Goal: Book appointment/travel/reservation

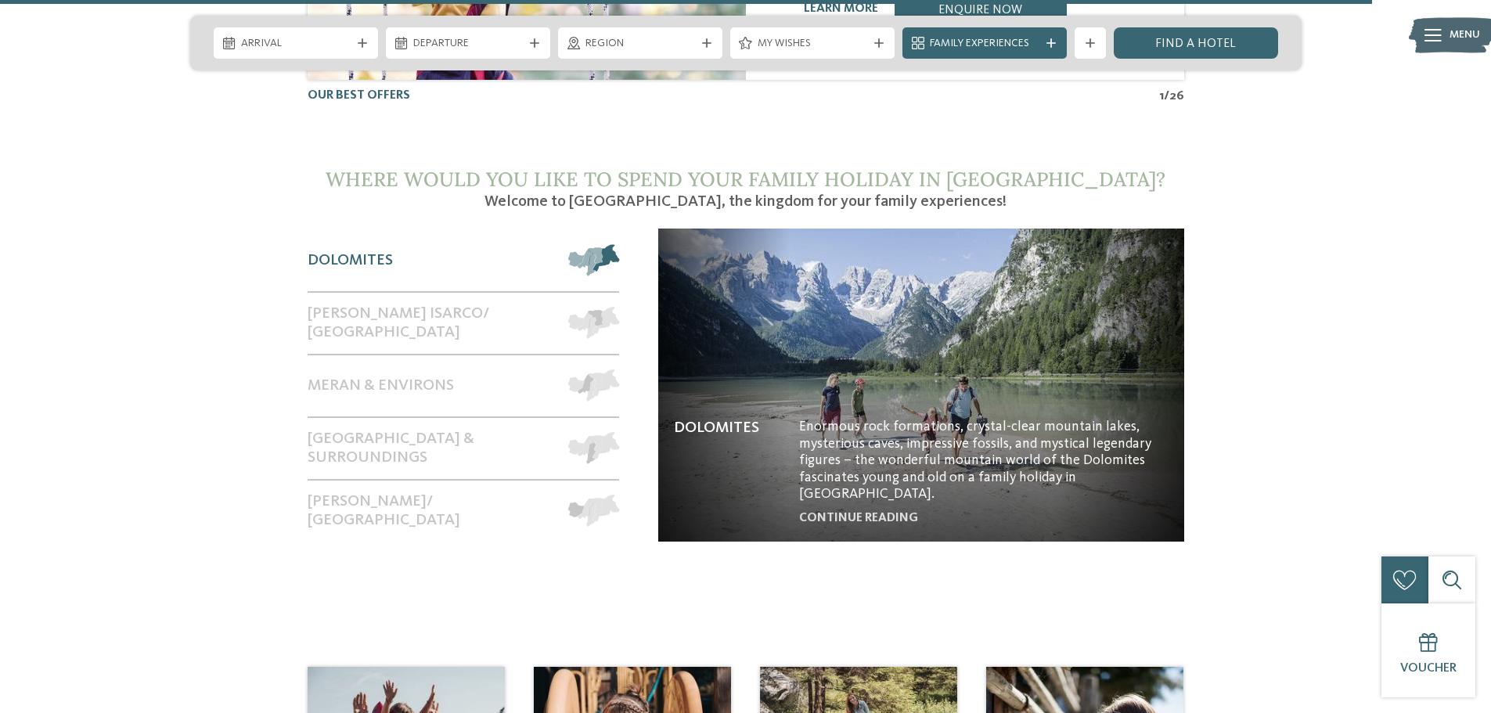
scroll to position [6655, 0]
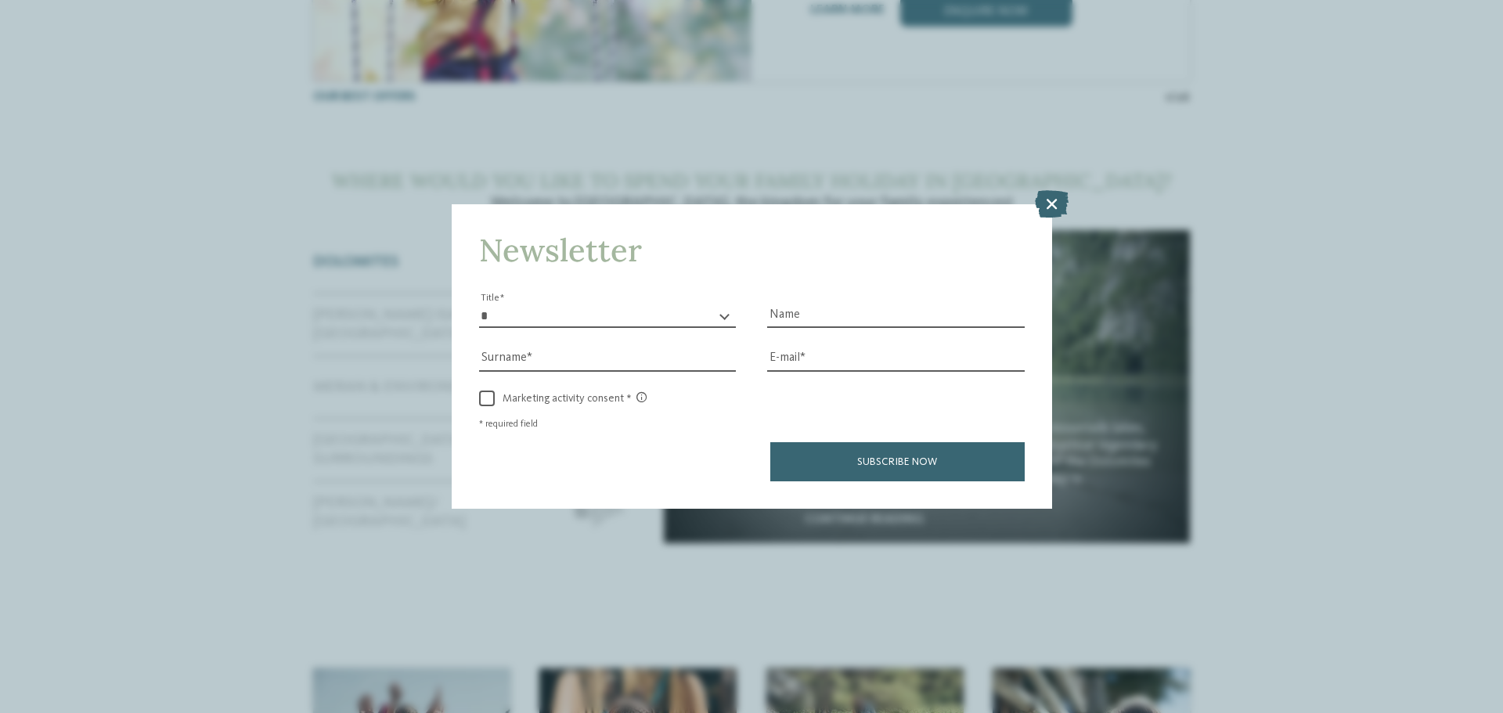
click at [1048, 202] on icon at bounding box center [1052, 203] width 34 height 27
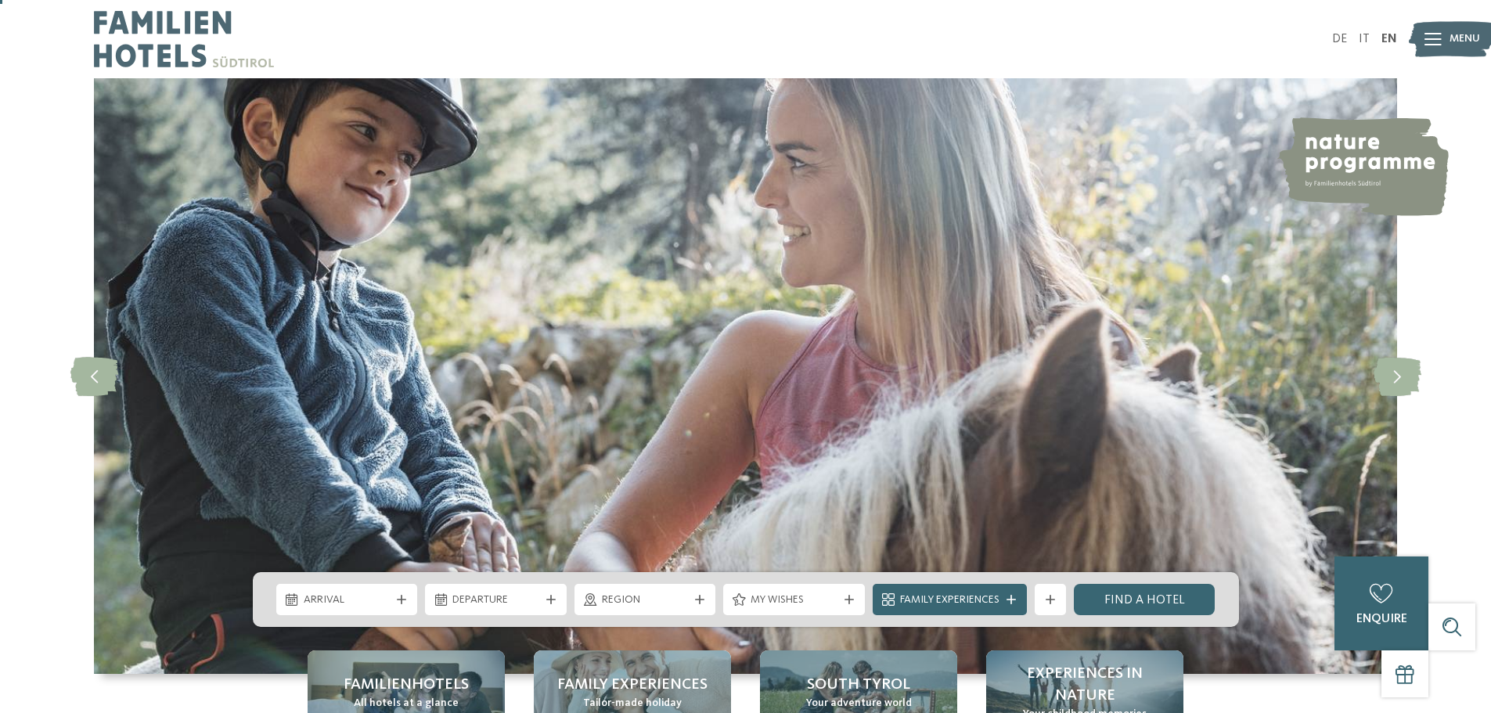
scroll to position [470, 0]
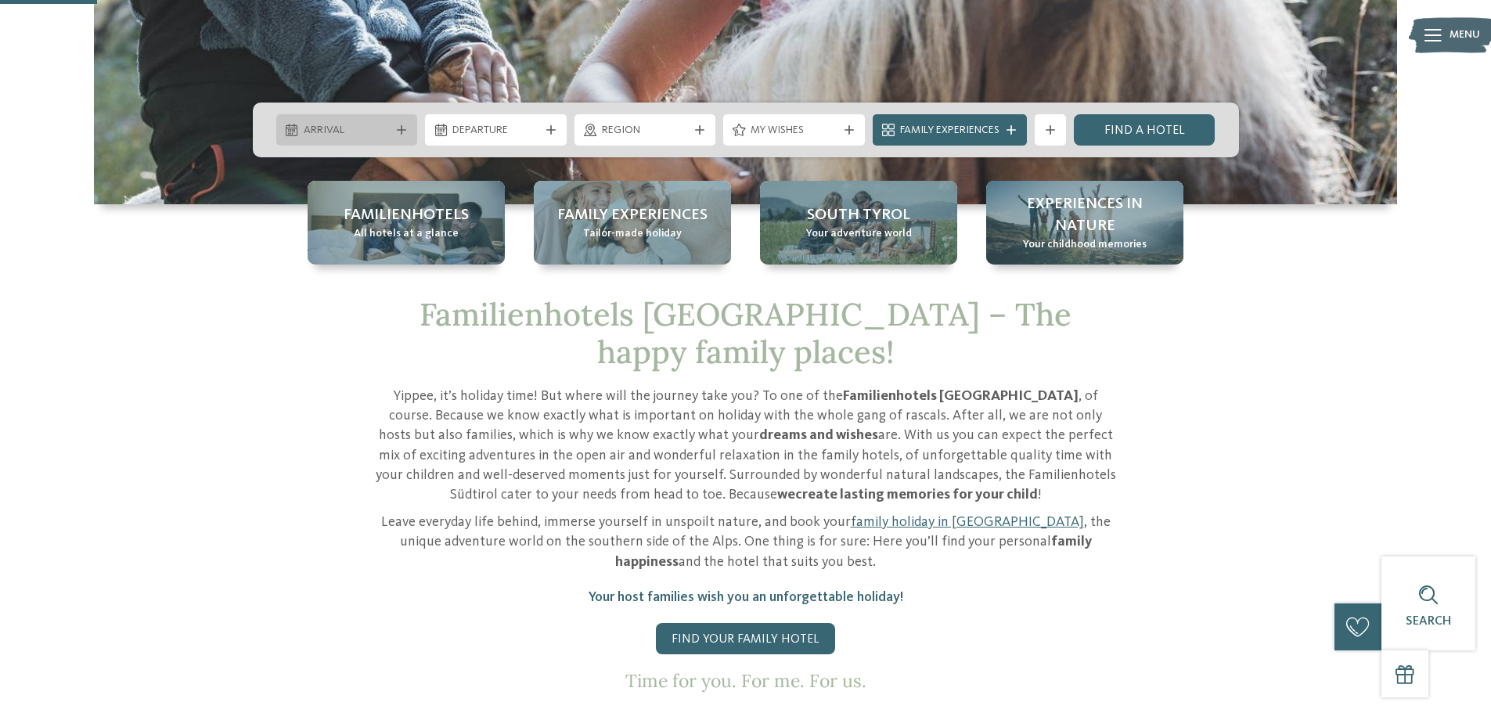
click at [356, 123] on span "Arrival" at bounding box center [347, 131] width 87 height 16
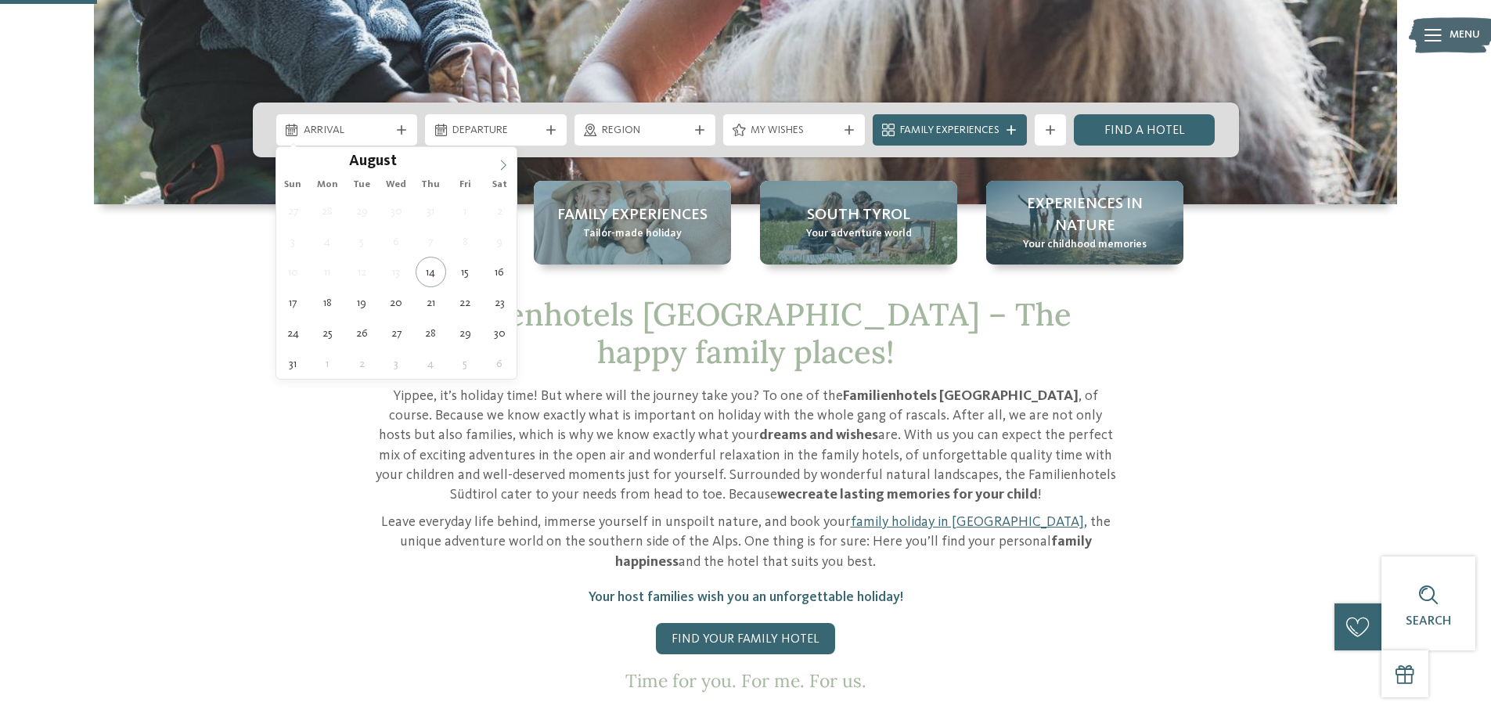
click at [497, 164] on span at bounding box center [503, 160] width 27 height 27
type input "****"
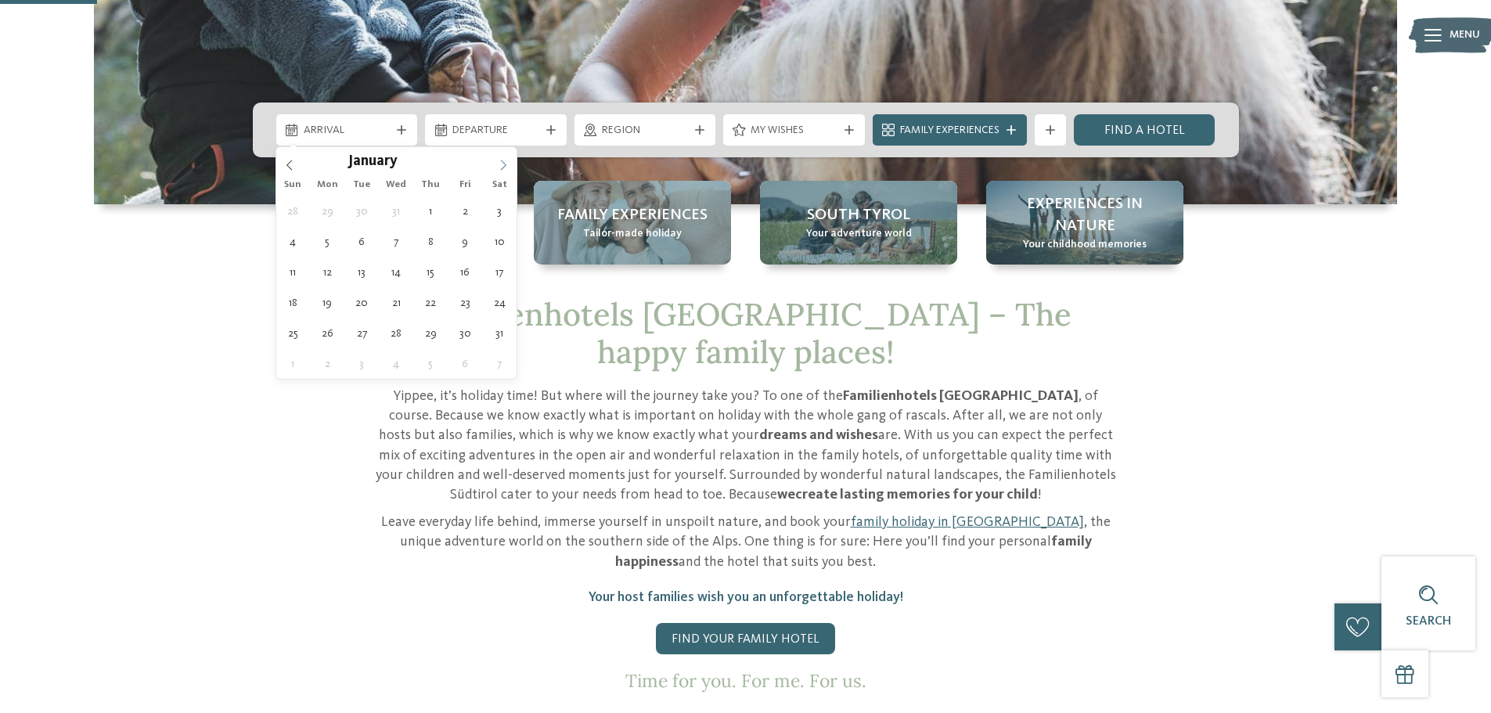
click at [497, 164] on span at bounding box center [503, 160] width 27 height 27
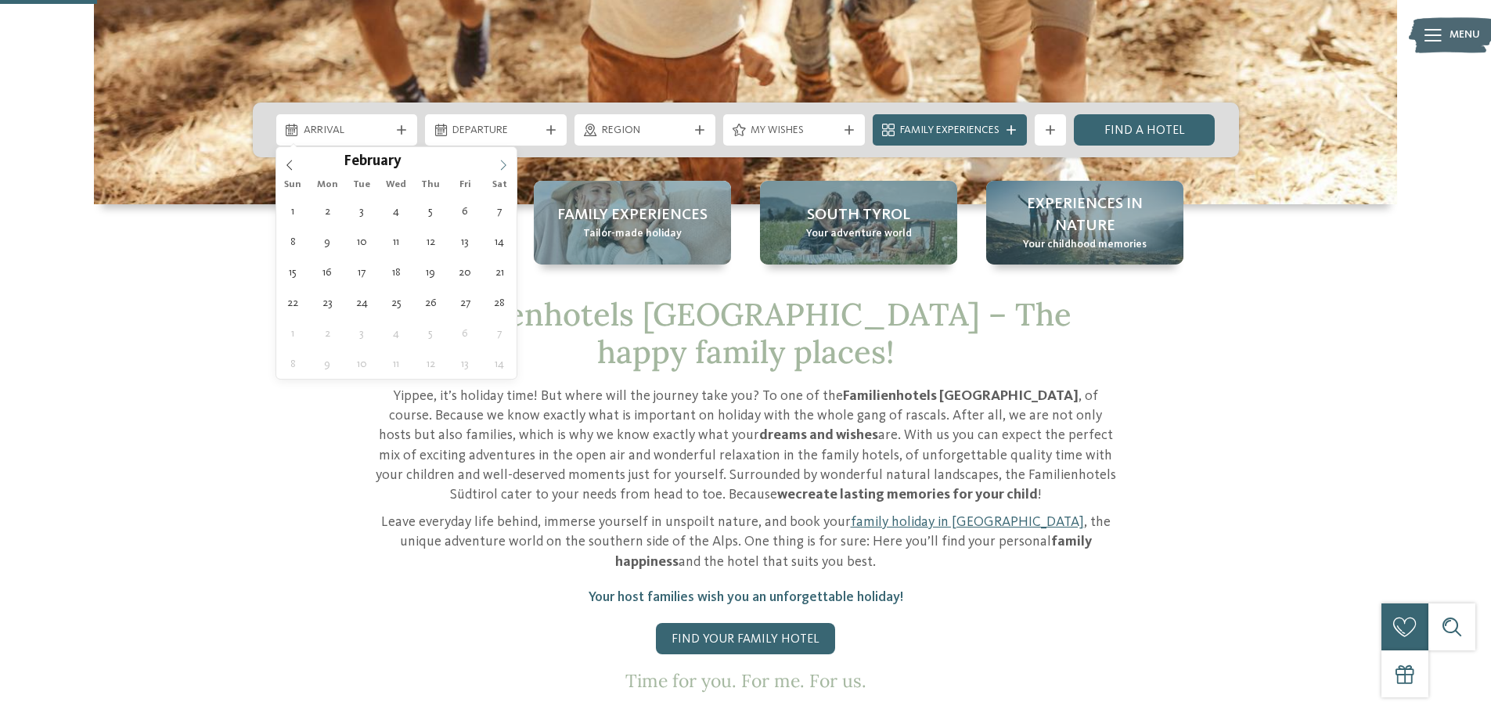
click at [503, 167] on icon at bounding box center [503, 165] width 11 height 11
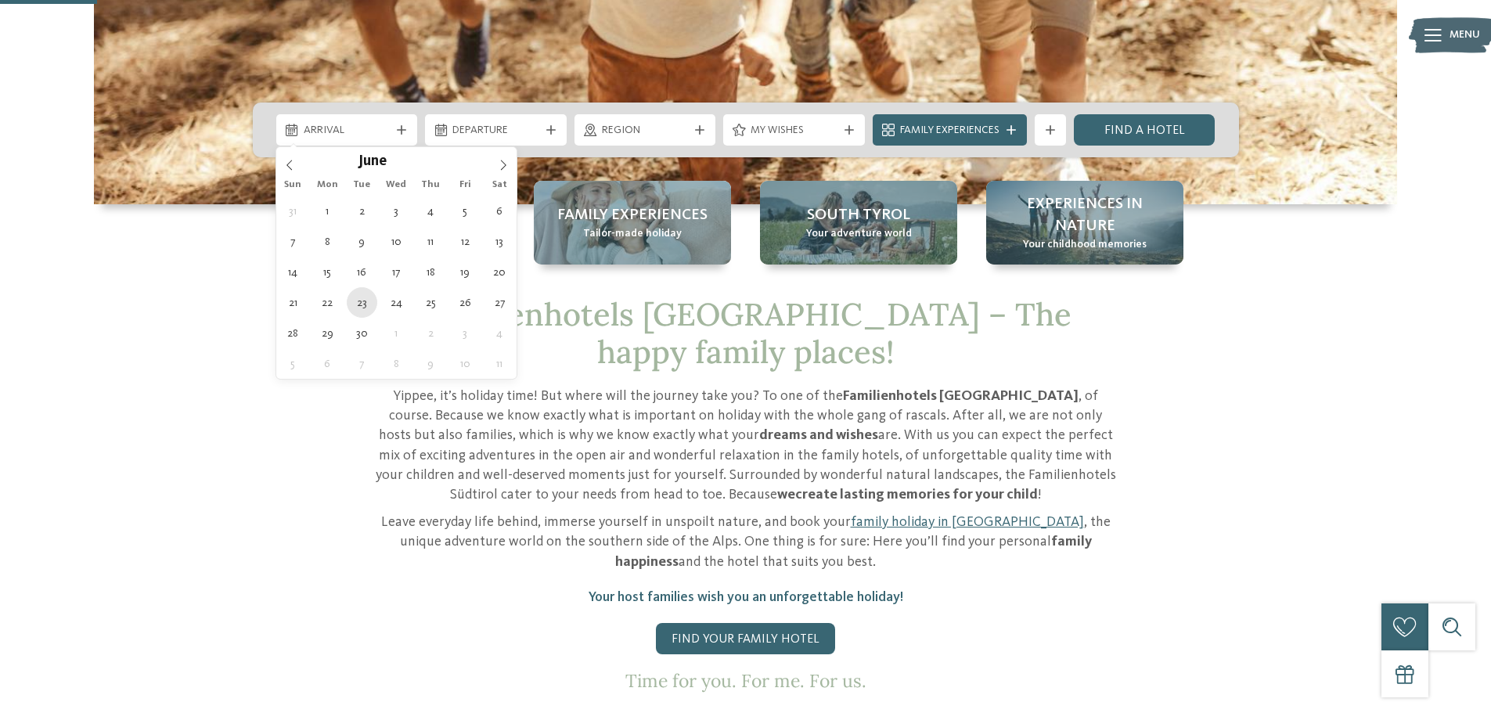
type div "[DATE]"
type input "****"
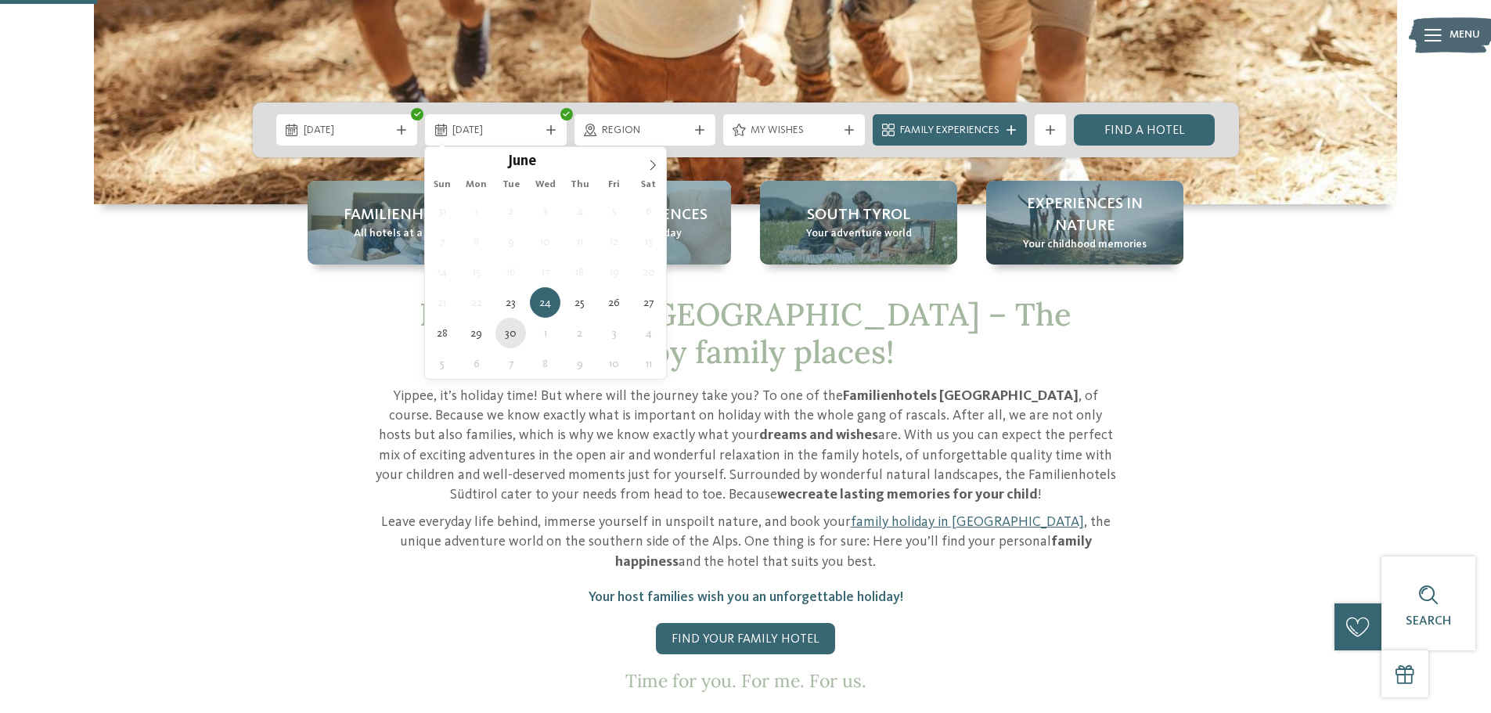
type div "[DATE]"
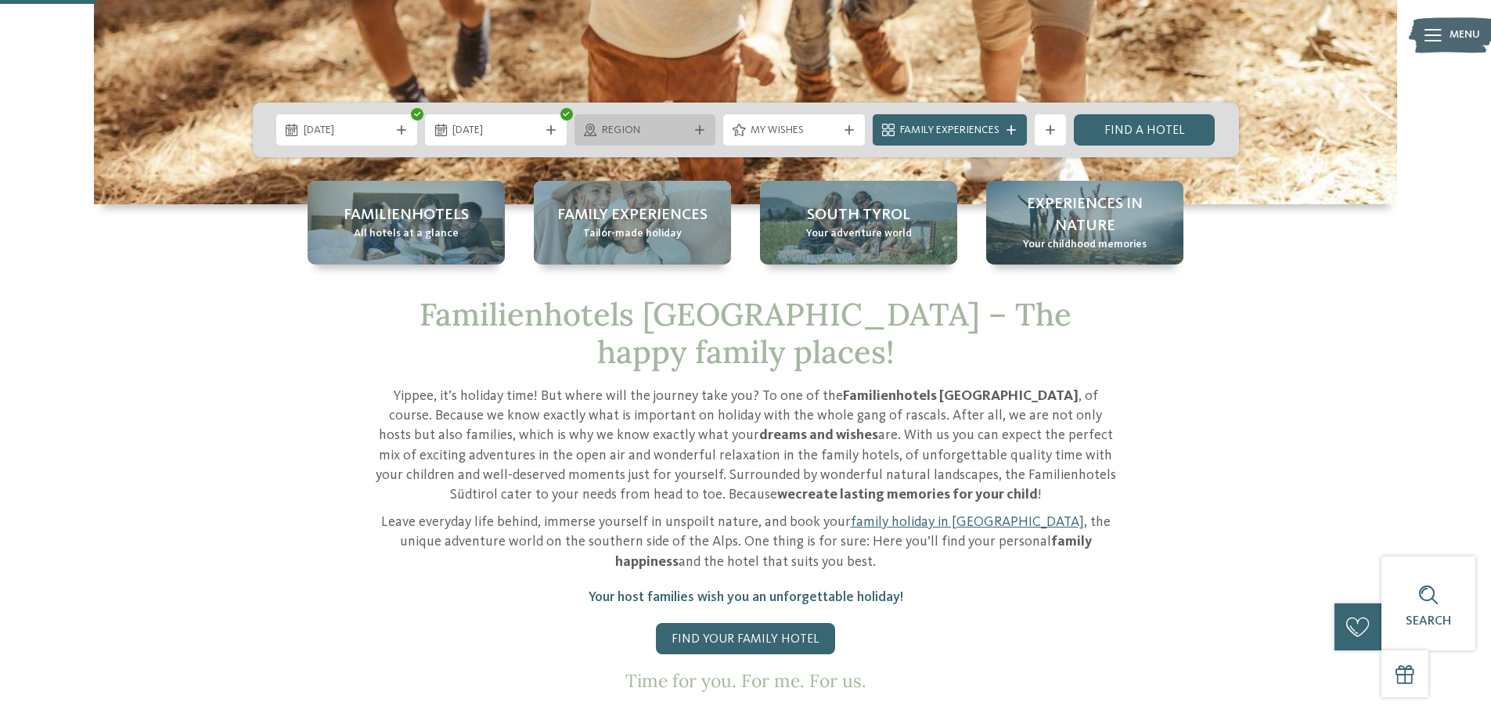
click at [699, 130] on icon at bounding box center [699, 129] width 9 height 9
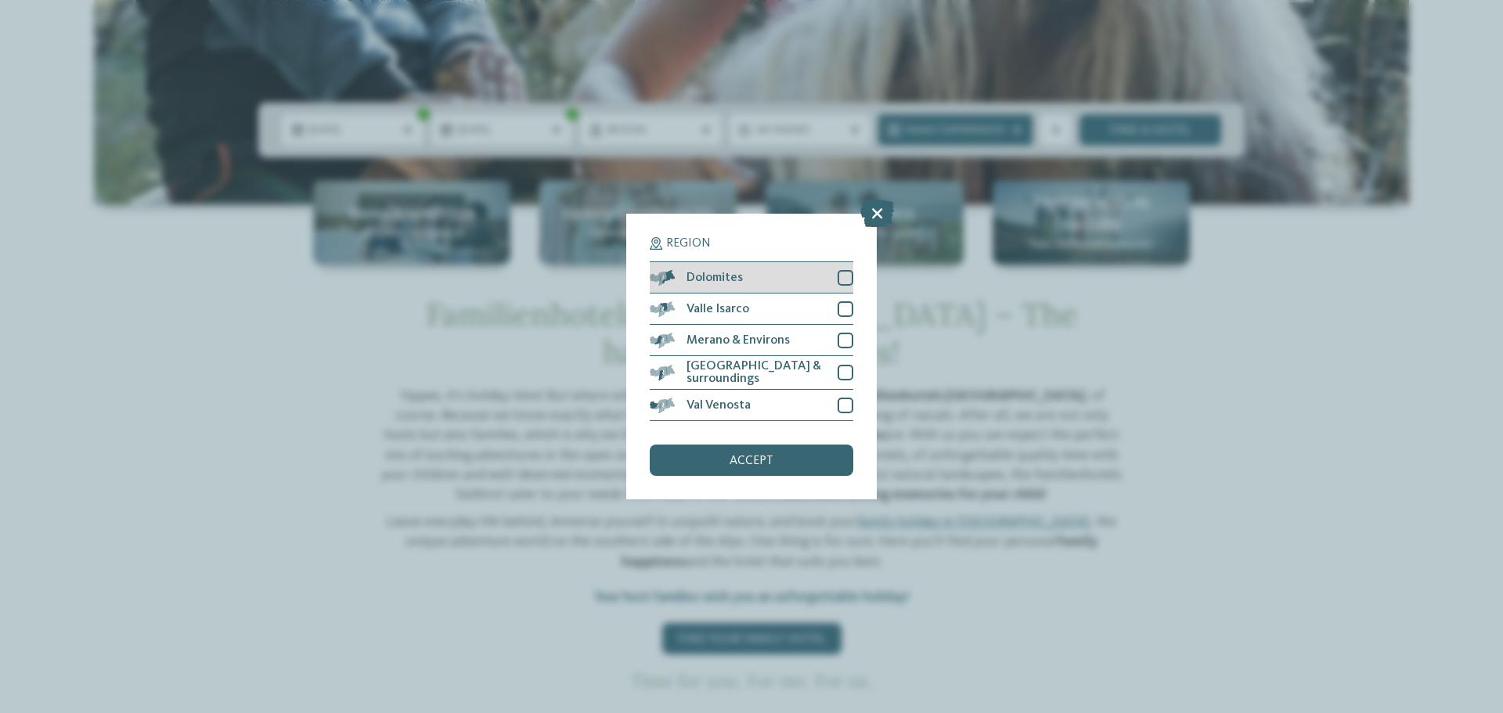
click at [844, 279] on div at bounding box center [846, 278] width 16 height 16
click at [738, 460] on span "accept" at bounding box center [752, 461] width 44 height 13
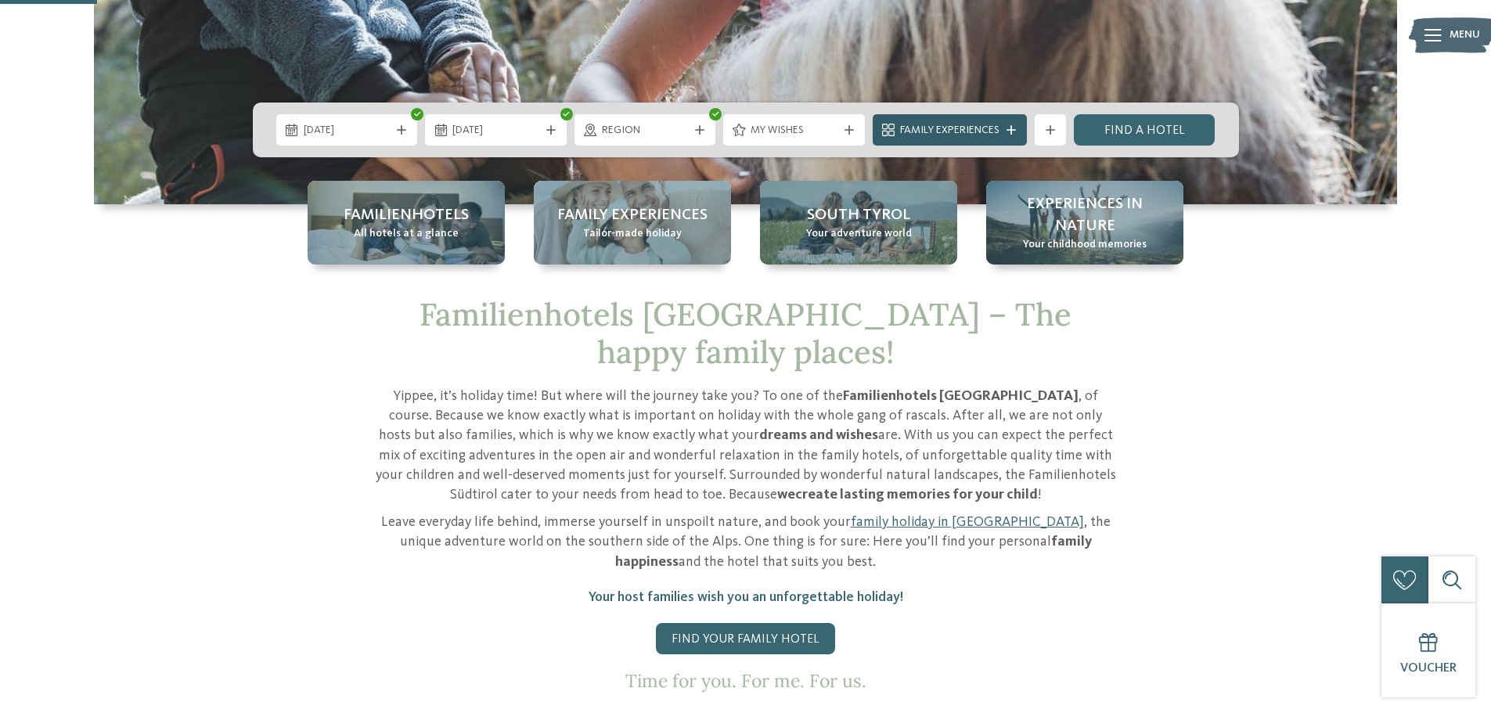
click at [972, 128] on span "Family Experiences" at bounding box center [949, 131] width 99 height 16
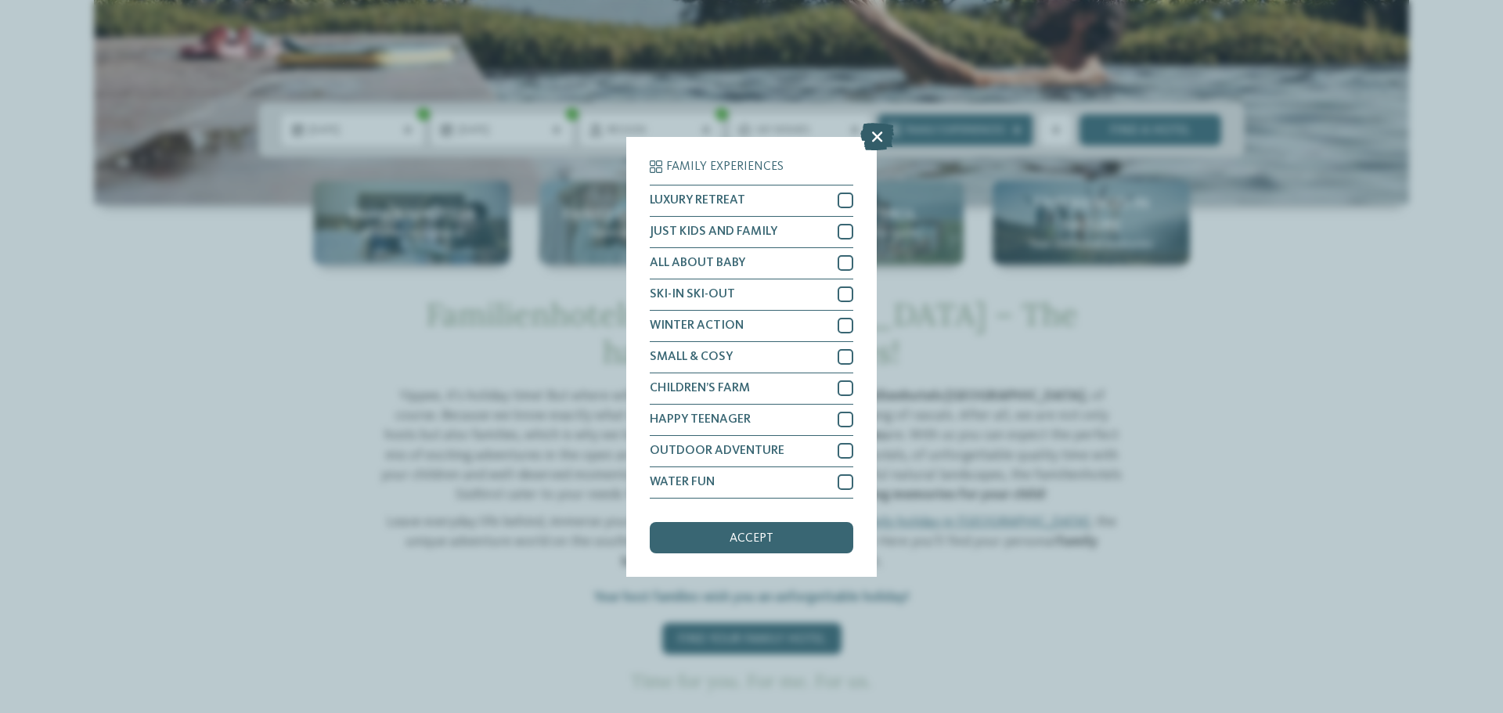
click at [873, 136] on icon at bounding box center [877, 135] width 34 height 27
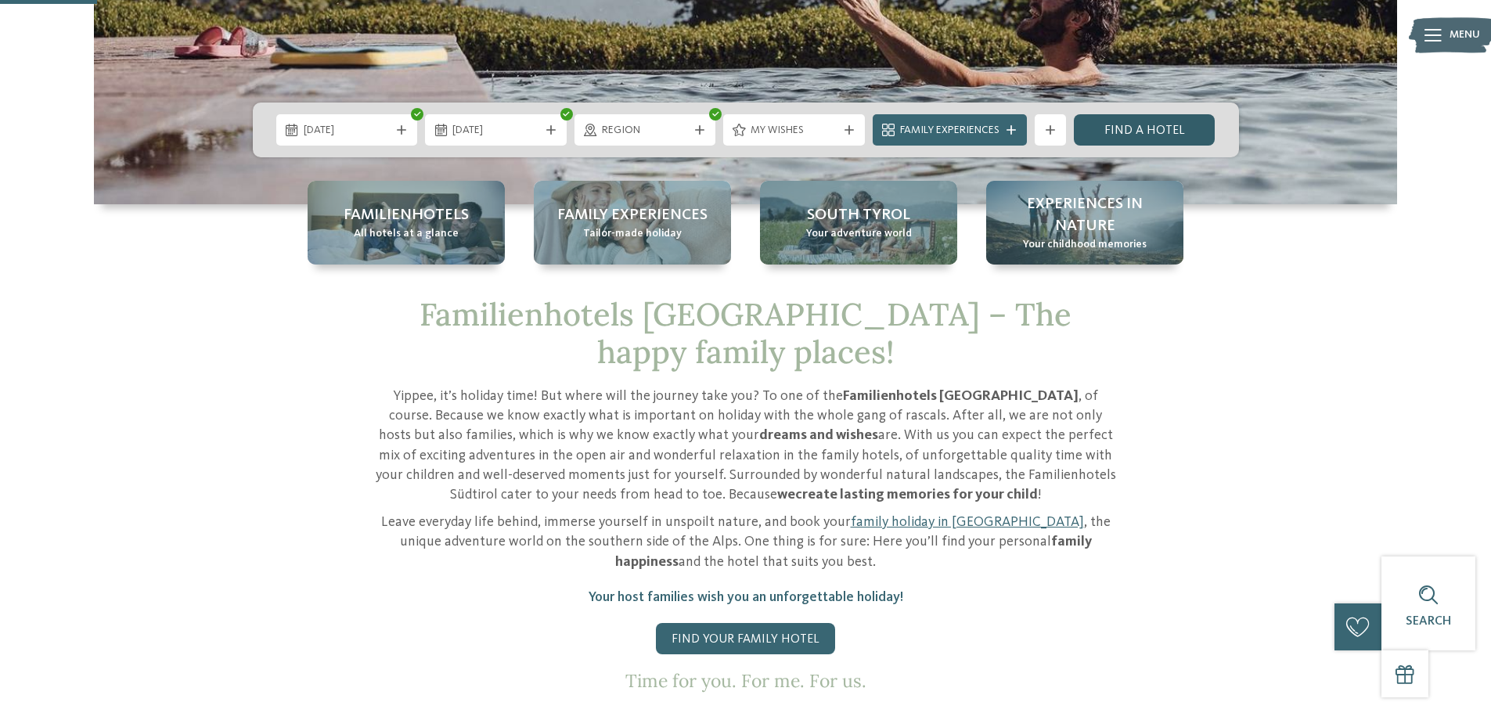
click at [1157, 128] on link "Find a hotel" at bounding box center [1145, 129] width 142 height 31
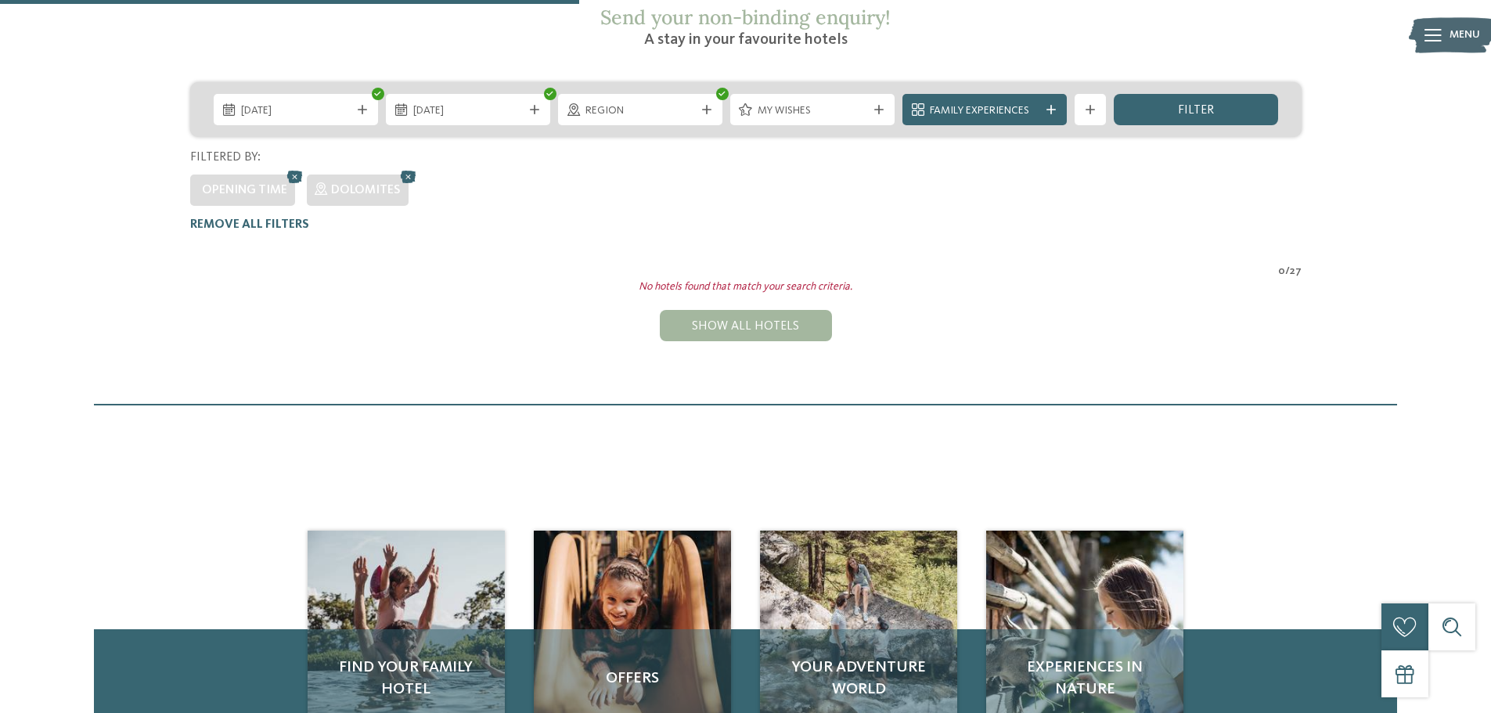
scroll to position [319, 0]
click at [1048, 106] on icon at bounding box center [1051, 110] width 9 height 9
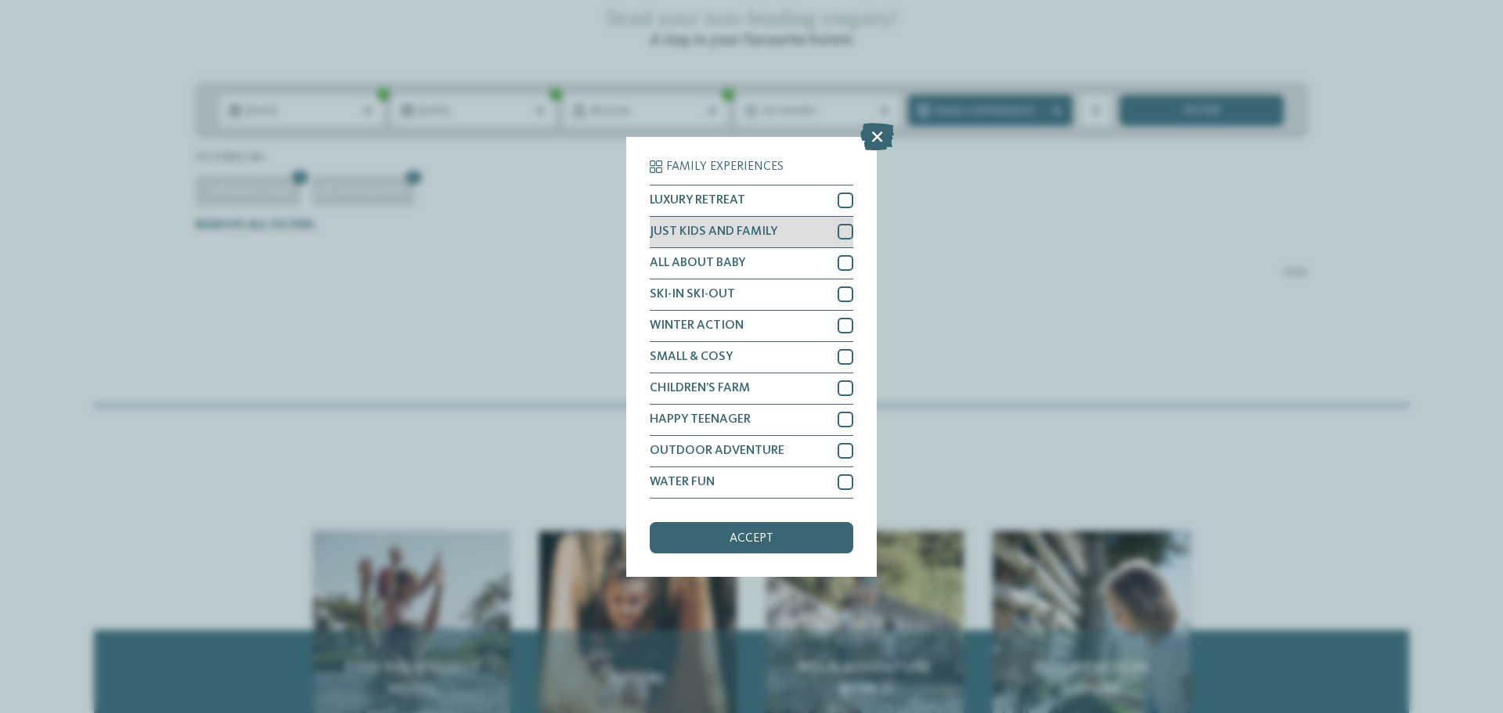
click at [848, 229] on div at bounding box center [846, 232] width 16 height 16
click at [764, 534] on span "accept" at bounding box center [752, 538] width 44 height 13
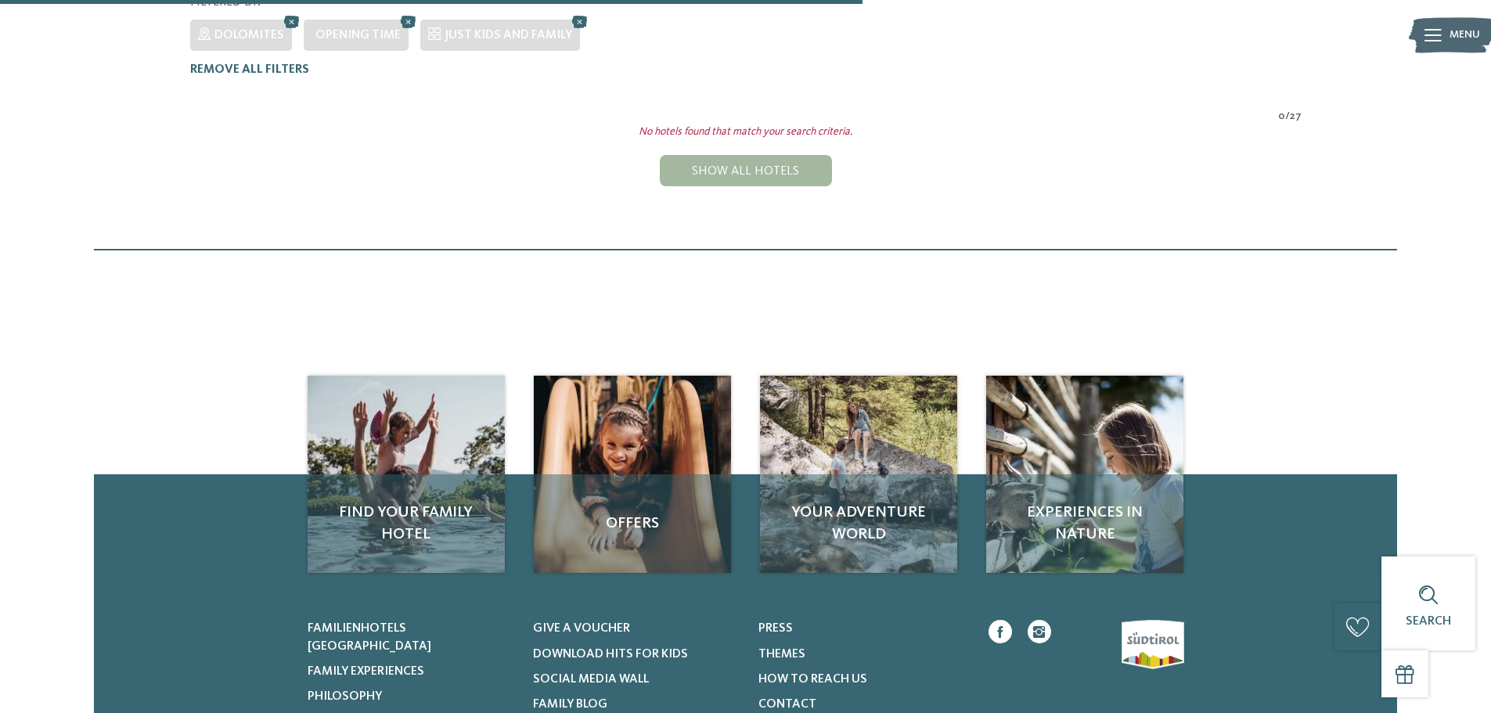
scroll to position [476, 0]
